Goal: Use online tool/utility: Utilize a website feature to perform a specific function

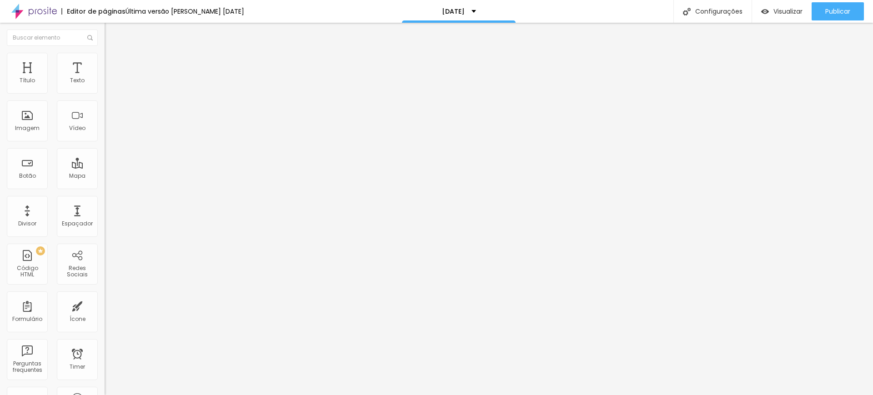
click at [109, 84] on icon "button" at bounding box center [111, 82] width 4 height 4
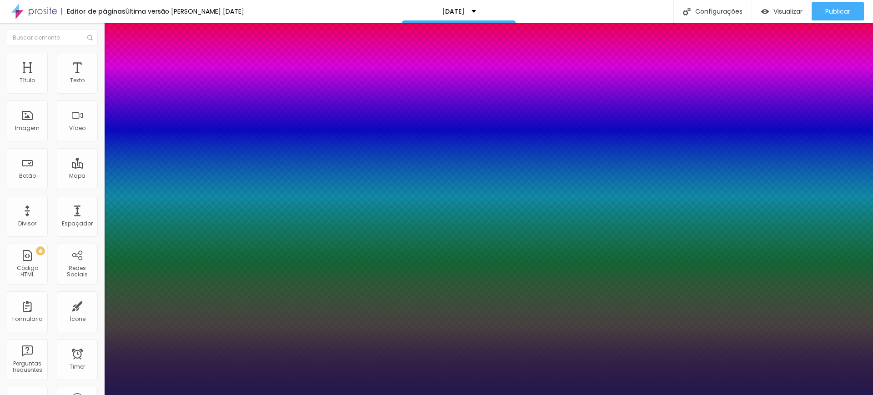
type input "26"
type input "29"
type input "31"
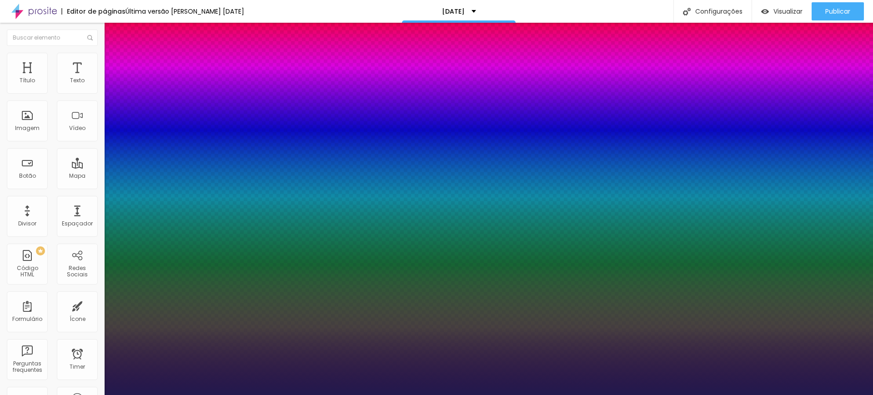
type input "31"
type input "35"
type input "39"
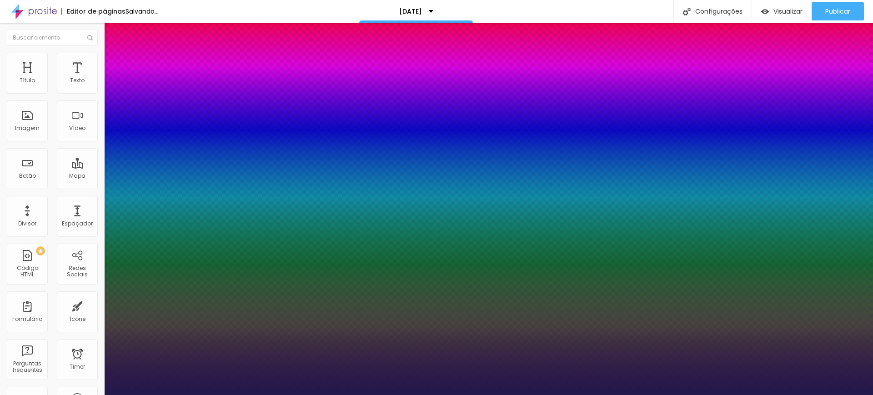
type input "40"
drag, startPoint x: 130, startPoint y: 155, endPoint x: 140, endPoint y: 155, distance: 9.6
type input "39"
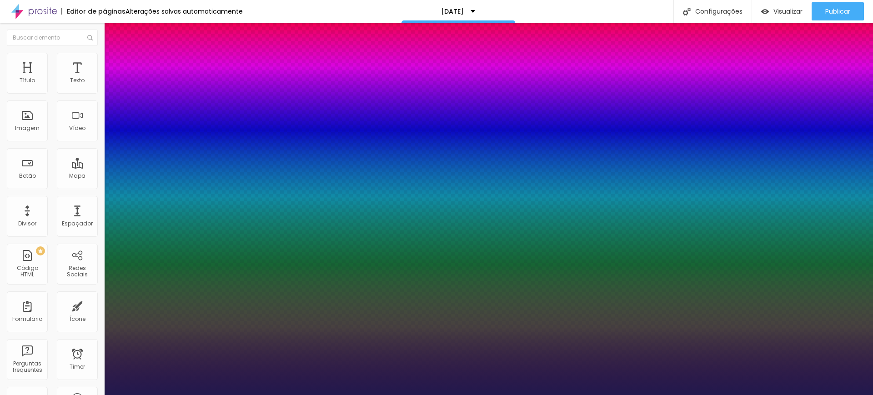
type input "39"
type input "37"
type input "36"
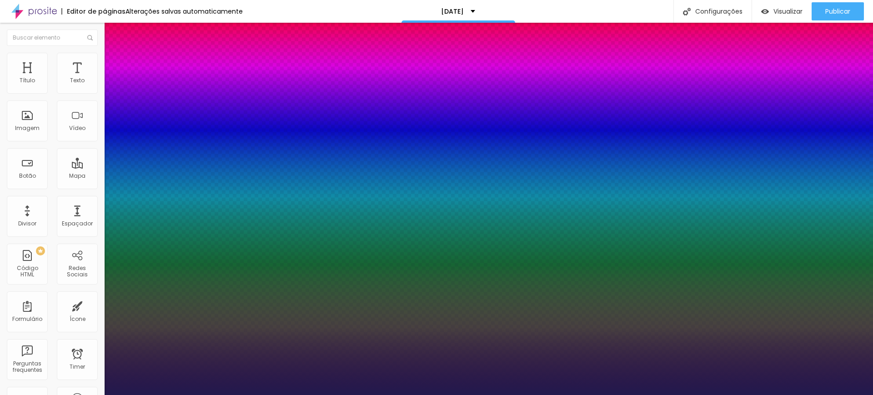
type input "35"
type input "33"
type input "31"
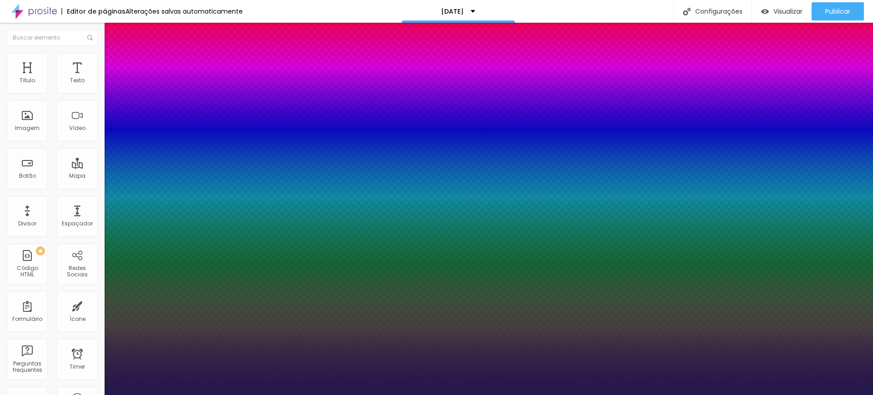
type input "31"
type input "29"
type input "28"
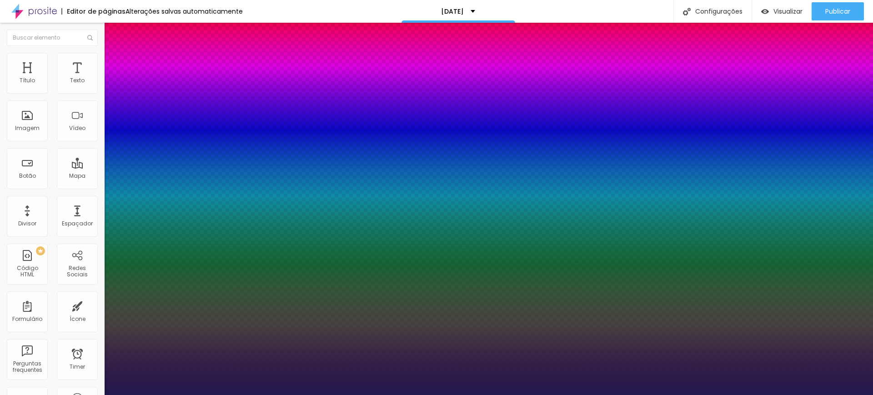
type input "27"
type input "26"
type input "27"
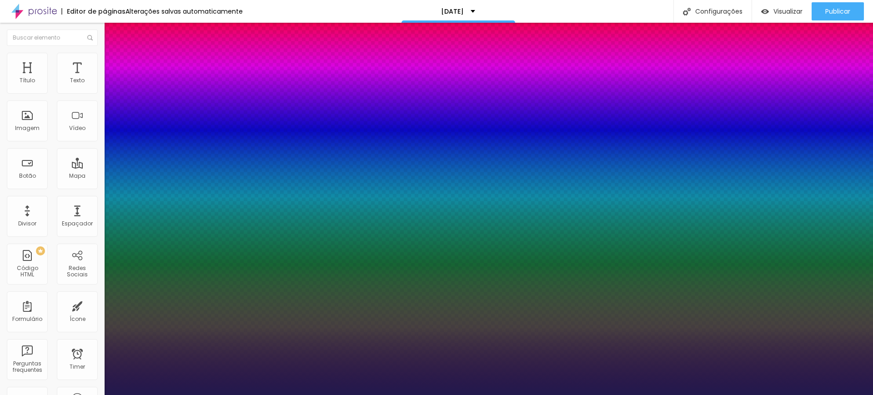
type input "27"
drag, startPoint x: 140, startPoint y: 154, endPoint x: 130, endPoint y: 155, distance: 10.1
type input "24"
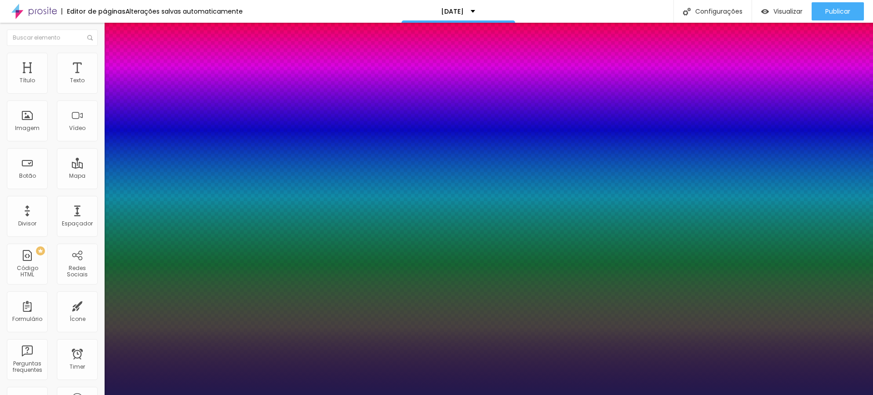
type input "26"
type input "27"
type input "26"
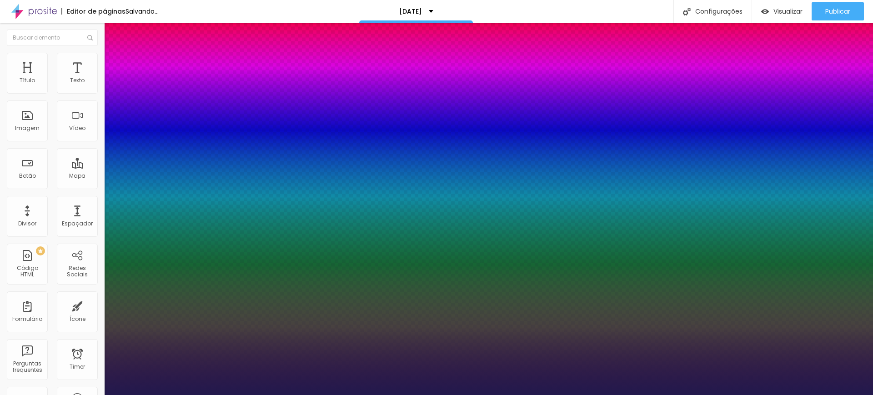
type input "26"
type input "0.7"
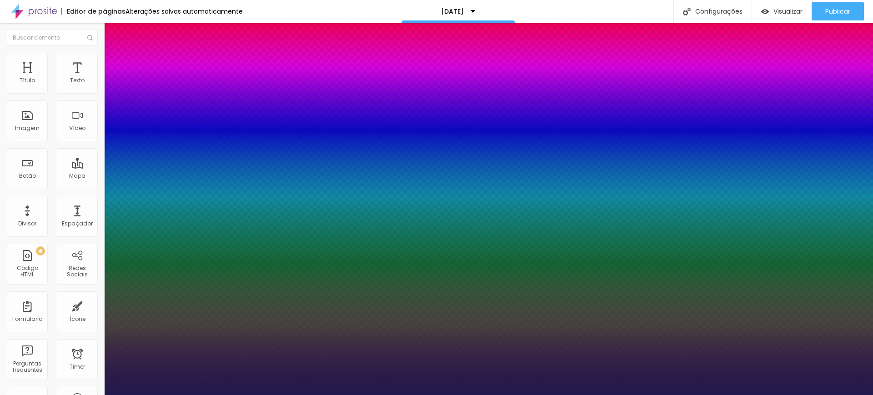
type input "1.1"
type input "1.3"
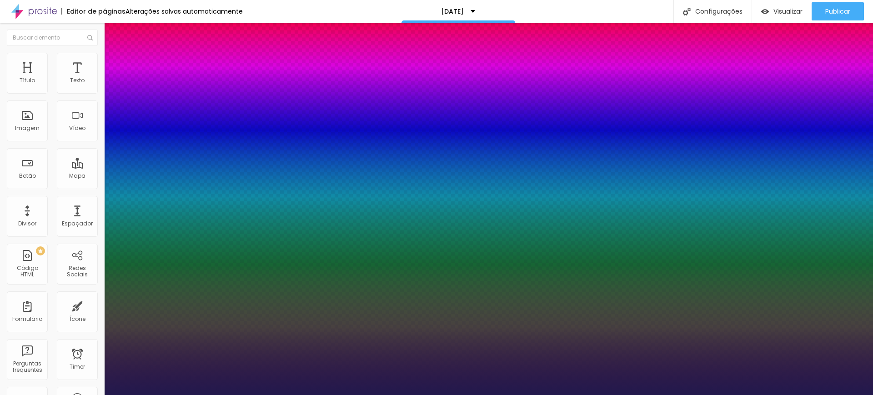
type input "1.1"
type input "0.9"
type input "0.8"
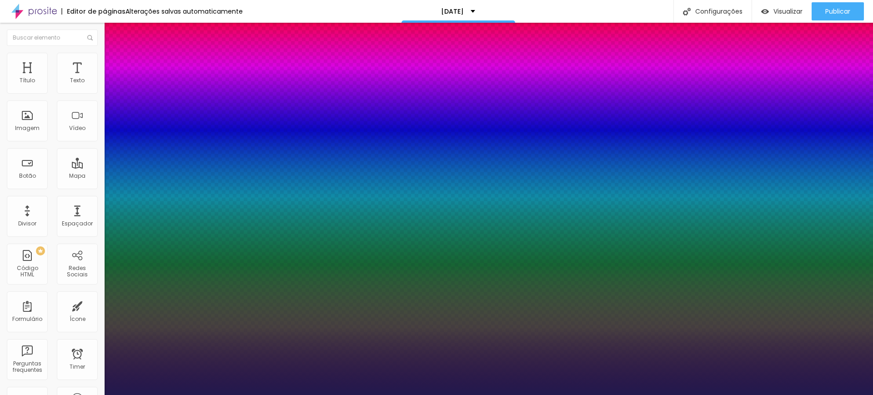
type input "0.8"
type input "0.7"
type input "0.6"
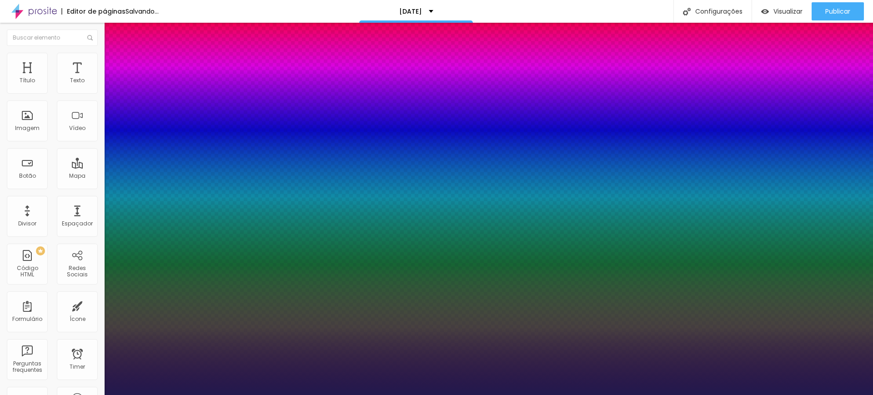
type input "0.5"
type input "0.3"
type input "0"
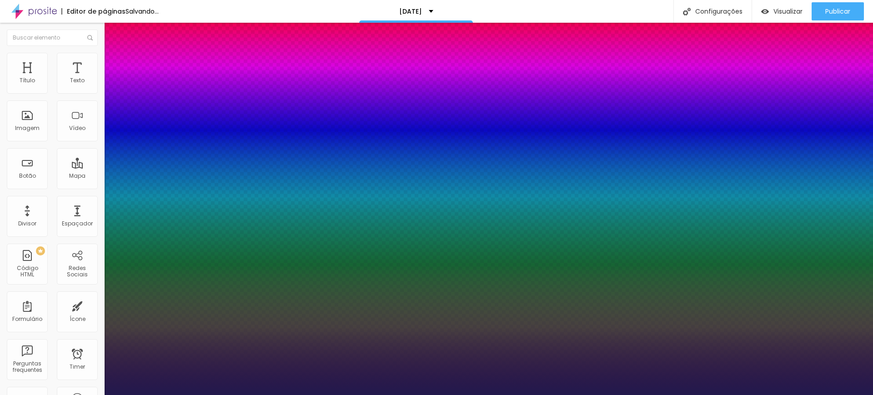
type input "0"
drag, startPoint x: 125, startPoint y: 176, endPoint x: 117, endPoint y: 175, distance: 8.8
type input "0"
type input "1"
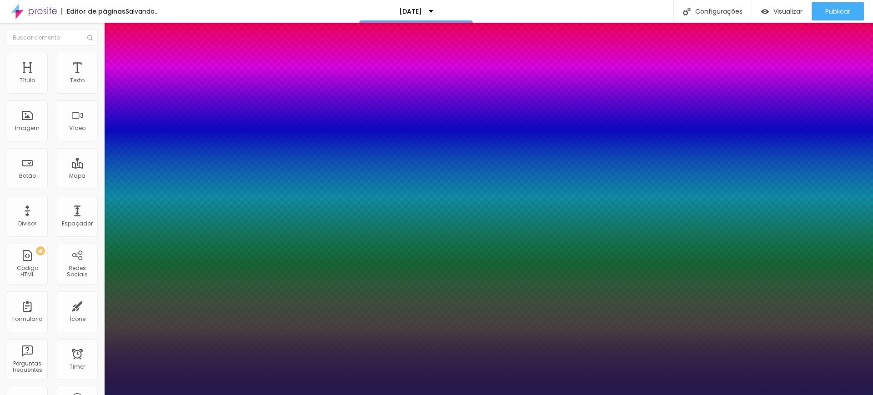
type input "1"
type input "3"
type input "2"
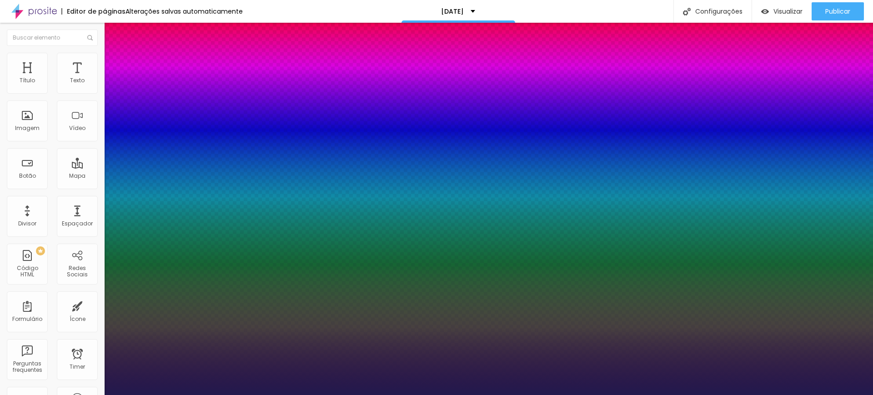
type input "1"
type input "0"
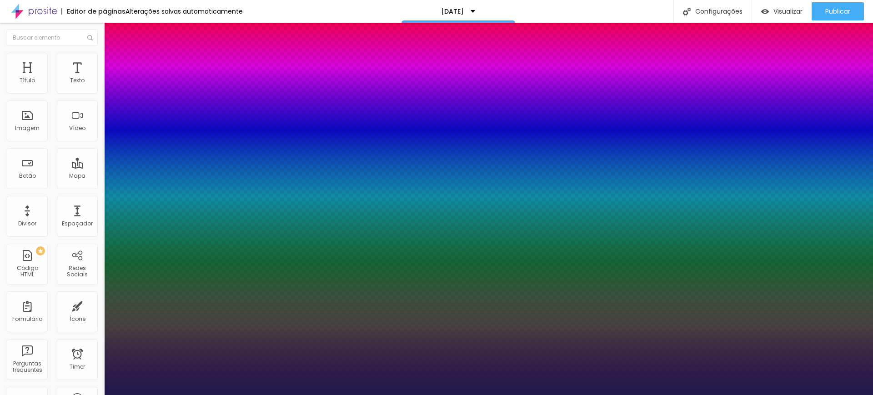
click at [269, 395] on div at bounding box center [436, 395] width 873 height 0
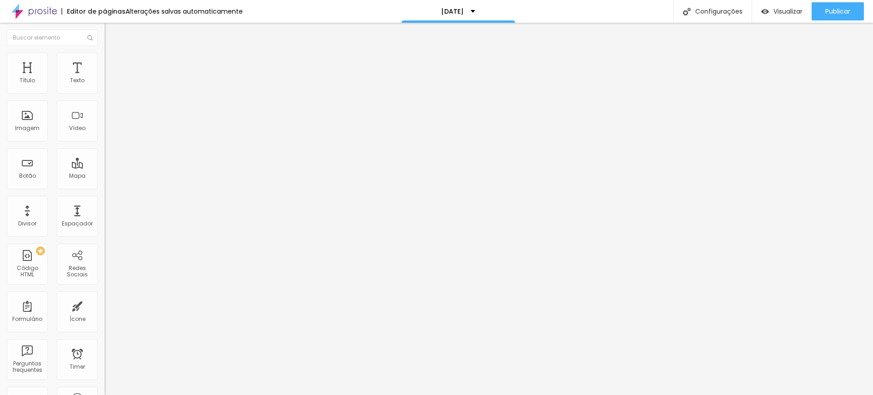
click at [108, 85] on icon "button" at bounding box center [110, 81] width 5 height 5
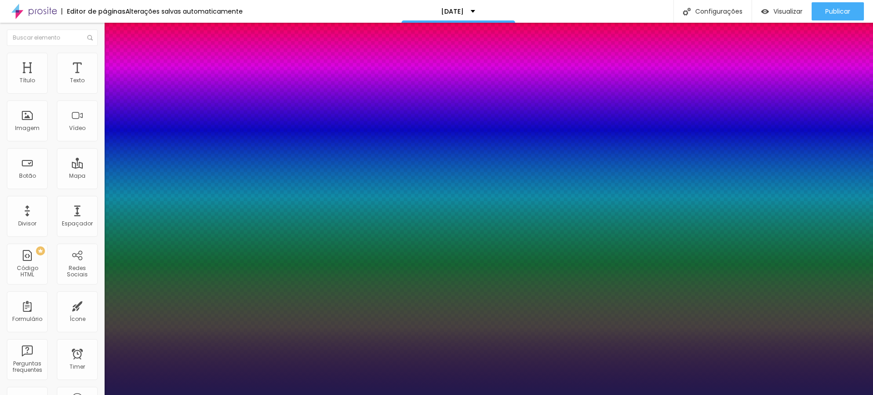
type input "1"
click at [231, 395] on div at bounding box center [436, 395] width 873 height 0
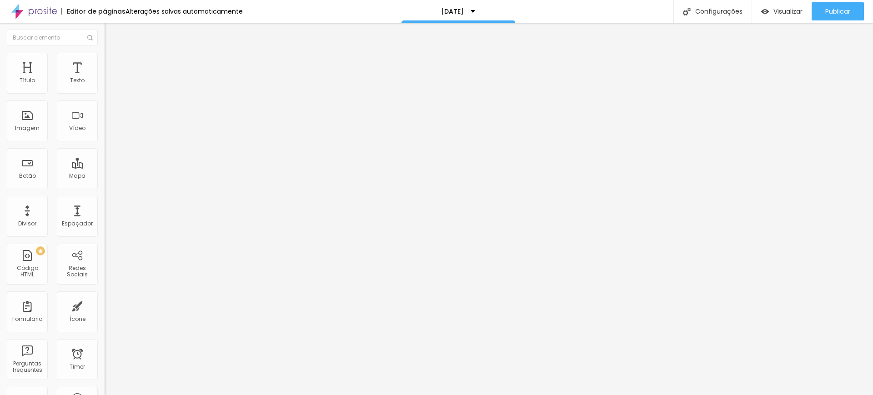
click at [112, 81] on icon "button" at bounding box center [113, 80] width 2 height 2
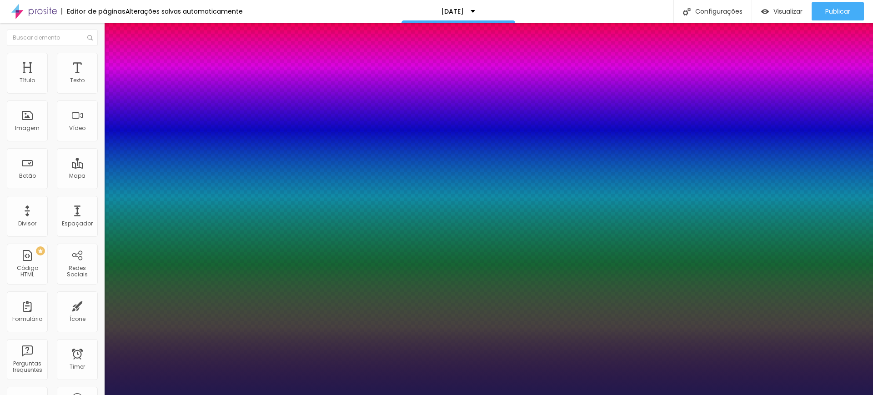
type input "1"
type input "4"
type input "6"
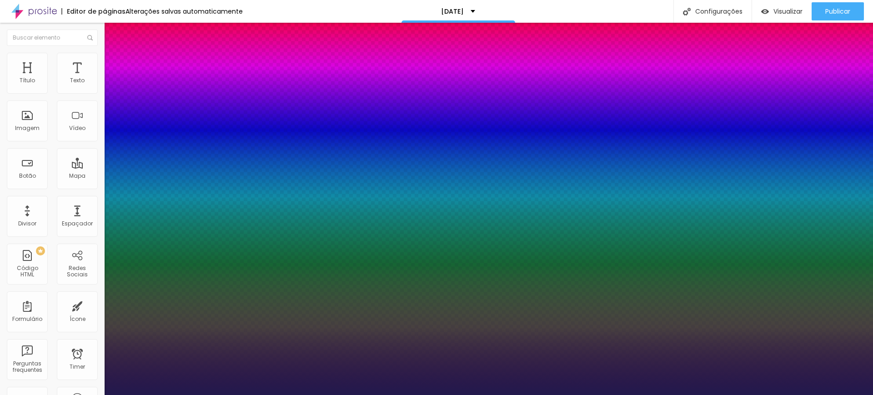
type input "6"
type input "4"
type input "3"
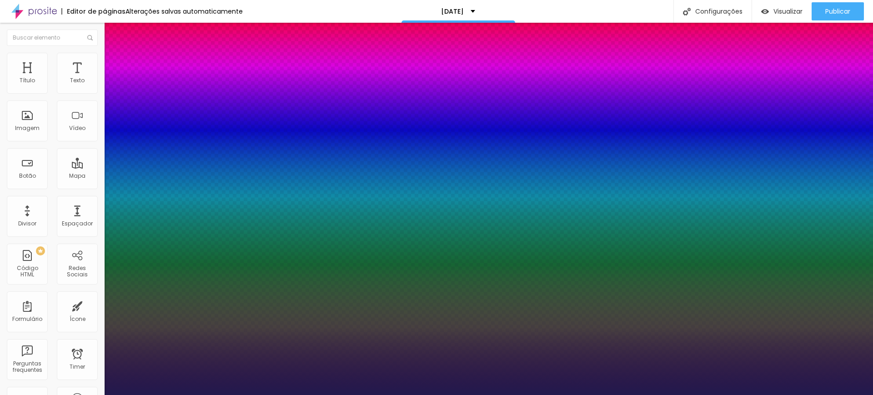
type input "1"
type input "0"
type input "1"
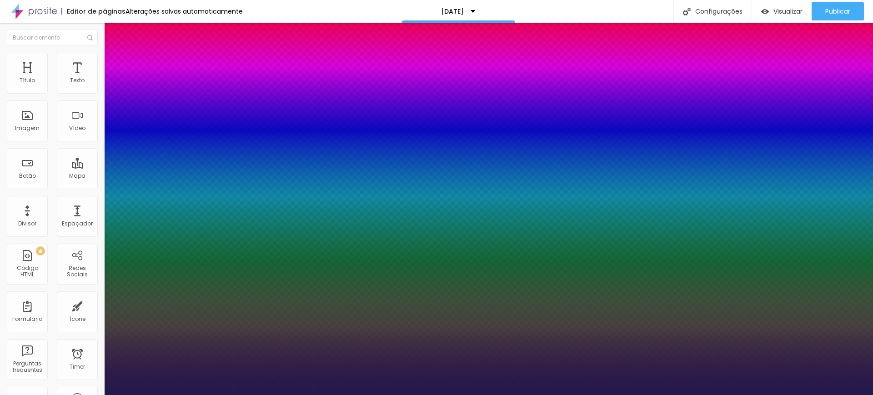
type input "1"
type input "3"
type input "5"
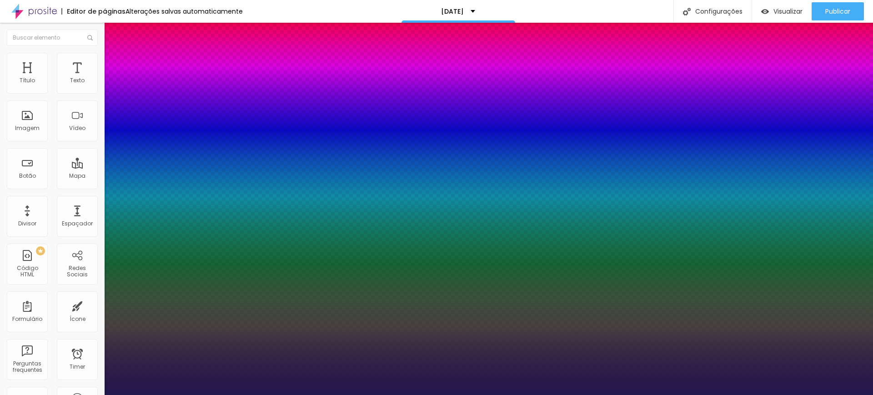
type input "1"
type input "0"
type input "53"
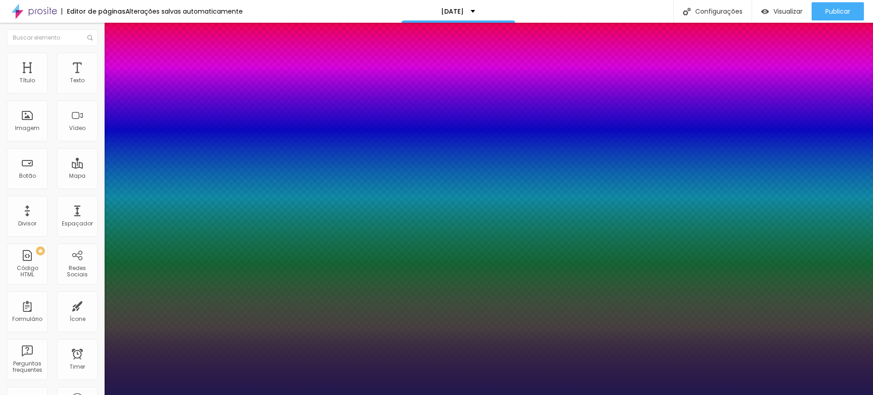
type input "53"
type input "100"
type input "0"
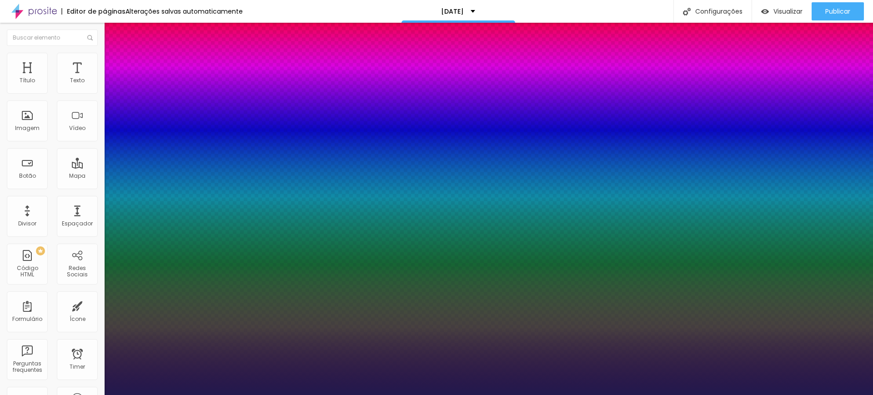
drag, startPoint x: 116, startPoint y: 197, endPoint x: 58, endPoint y: 195, distance: 58.3
type input "1"
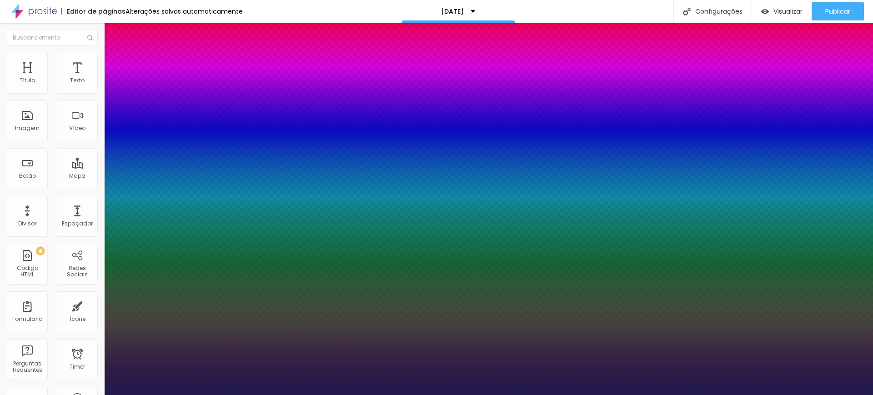
type input "0"
type input "1"
type input "2"
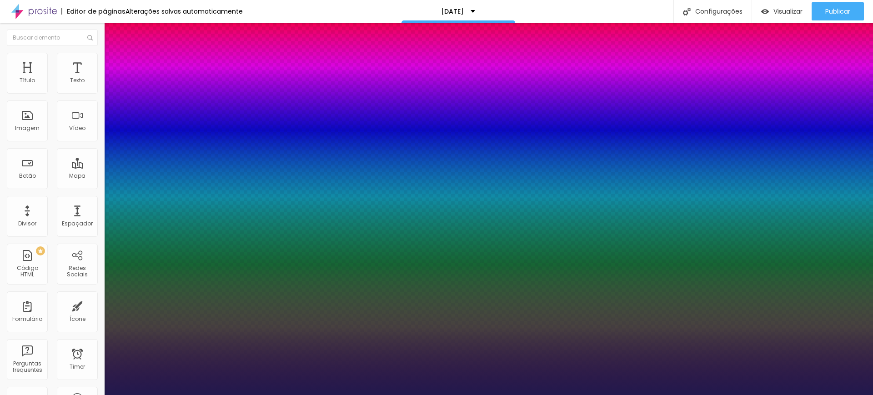
type input "2"
type input "0"
type input "1"
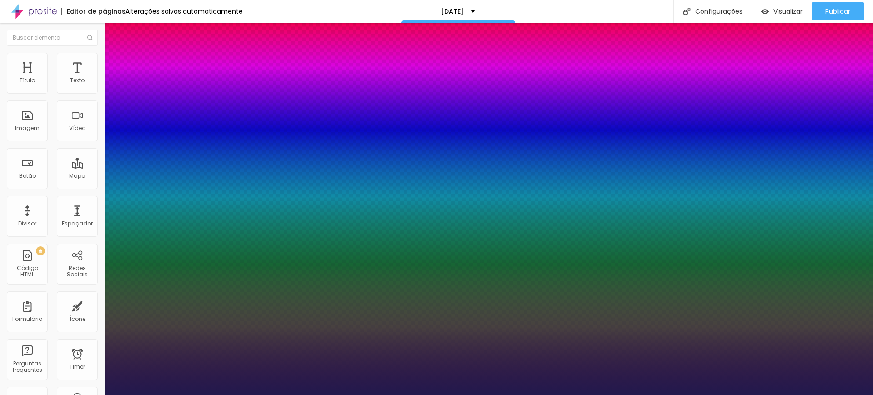
type input "1"
click at [168, 395] on div at bounding box center [436, 395] width 873 height 0
